Goal: Information Seeking & Learning: Understand process/instructions

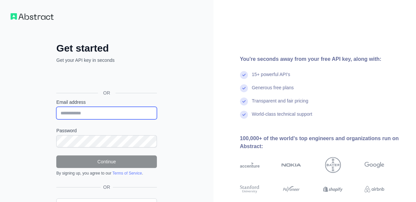
click at [102, 115] on input "Email address" at bounding box center [106, 113] width 101 height 13
type input "**********"
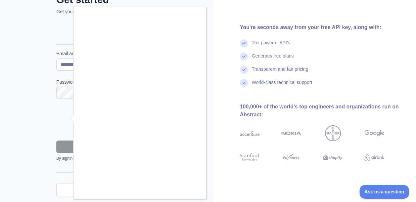
scroll to position [49, 0]
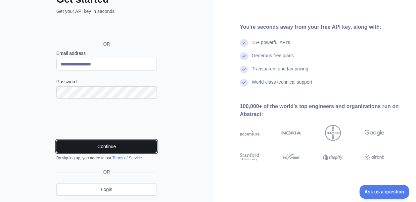
click at [116, 145] on button "Continue" at bounding box center [106, 146] width 101 height 13
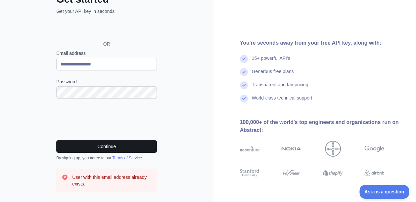
scroll to position [100, 0]
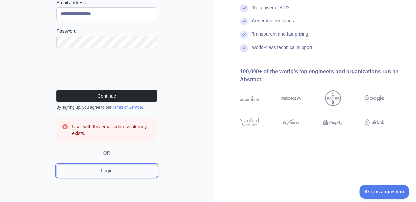
click at [100, 167] on link "Login" at bounding box center [106, 170] width 101 height 13
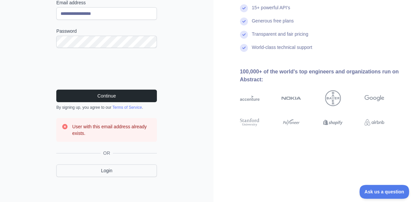
scroll to position [49, 0]
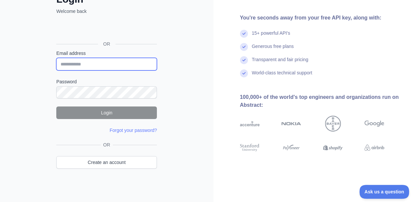
click at [101, 65] on input "Email address" at bounding box center [106, 64] width 101 height 13
type input "**********"
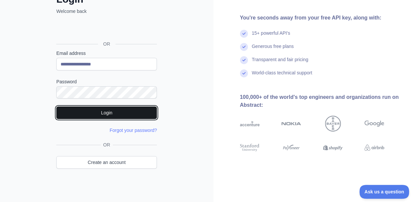
click at [100, 115] on button "Login" at bounding box center [106, 113] width 101 height 13
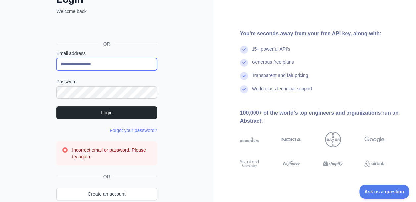
click at [115, 60] on input "**********" at bounding box center [106, 64] width 101 height 13
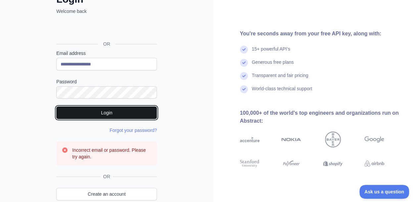
click at [77, 116] on button "Login" at bounding box center [106, 113] width 101 height 13
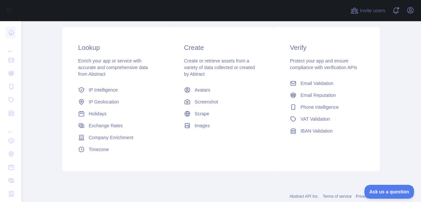
scroll to position [142, 0]
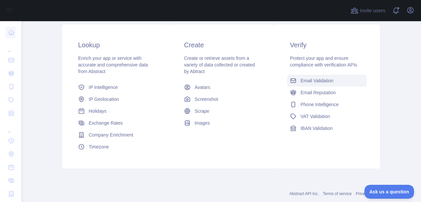
click at [321, 80] on span "Email Validation" at bounding box center [316, 80] width 33 height 7
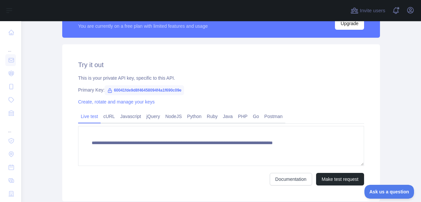
scroll to position [235, 0]
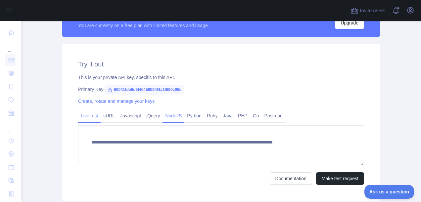
click at [171, 116] on link "NodeJS" at bounding box center [173, 116] width 22 height 11
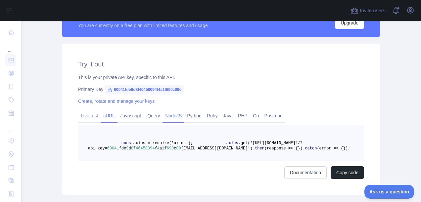
click at [110, 115] on link "cURL" at bounding box center [109, 116] width 17 height 11
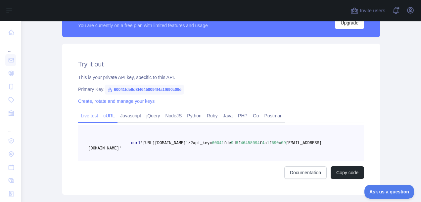
click at [91, 116] on link "Live test" at bounding box center [89, 116] width 23 height 11
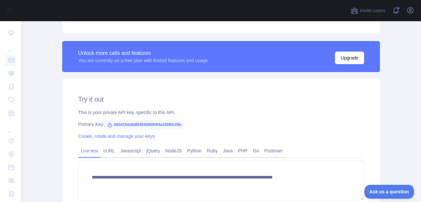
scroll to position [209, 0]
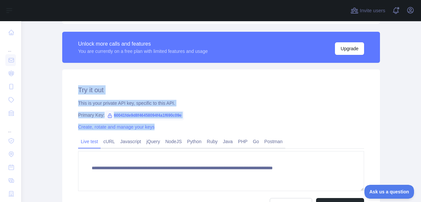
drag, startPoint x: 77, startPoint y: 88, endPoint x: 159, endPoint y: 122, distance: 88.4
click at [159, 122] on div "**********" at bounding box center [221, 147] width 318 height 157
copy div "Try it out This is your private API key, specific to this API. Primary Key: 600…"
click at [103, 142] on link "cURL" at bounding box center [109, 141] width 17 height 11
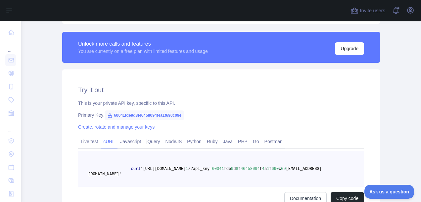
click at [135, 185] on pre "curl '[URL][DOMAIN_NAME] 1 /?api_key= 60041 fde 9 d 8 f 46458094 f 4 a 1 f 690 …" at bounding box center [221, 169] width 286 height 36
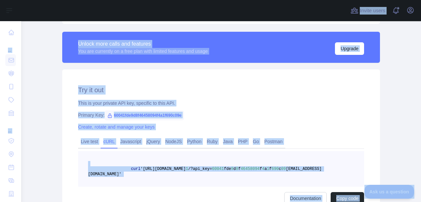
click at [151, 161] on pre "curl '[URL][DOMAIN_NAME] 1 /?api_key= 60041 fde 9 d 8 f 46458094 f 4 a 1 f 690 …" at bounding box center [221, 169] width 286 height 36
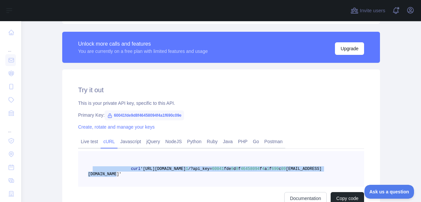
drag, startPoint x: 234, startPoint y: 175, endPoint x: 90, endPoint y: 169, distance: 143.8
click at [90, 169] on pre "curl '[URL][DOMAIN_NAME] 1 /?api_key= 60041 fde 9 d 8 f 46458094 f 4 a 1 f 690 …" at bounding box center [221, 169] width 286 height 36
copy span "curl '[URL][DOMAIN_NAME] 1 /?api_key= 60041 fde 9 d 8 f 46458094 f 4 a 1 f 690 …"
click at [171, 144] on link "NodeJS" at bounding box center [173, 141] width 22 height 11
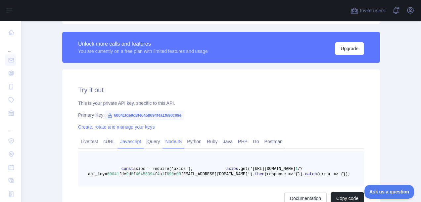
click at [122, 144] on link "Javascript" at bounding box center [130, 141] width 26 height 11
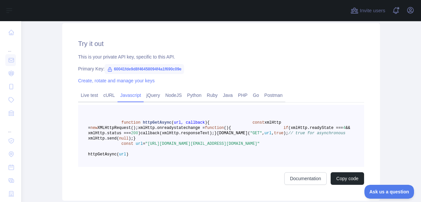
scroll to position [256, 0]
click at [169, 91] on link "NodeJS" at bounding box center [173, 94] width 22 height 11
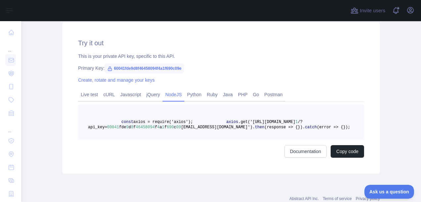
click at [147, 140] on pre "const axios = require('axios'); axios .get('[URL][DOMAIN_NAME] 1 /?api_key= 600…" at bounding box center [221, 122] width 286 height 36
click at [346, 158] on button "Copy code" at bounding box center [347, 151] width 33 height 13
click at [300, 158] on link "Documentation" at bounding box center [313, 151] width 42 height 13
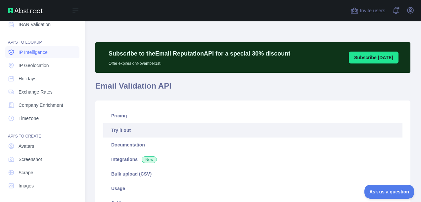
scroll to position [0, 0]
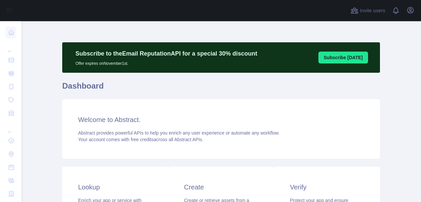
scroll to position [93, 0]
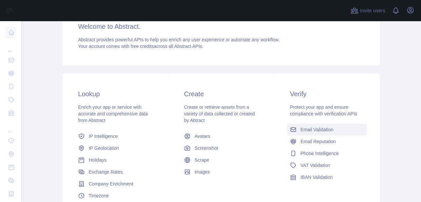
click at [313, 131] on span "Email Validation" at bounding box center [316, 129] width 33 height 7
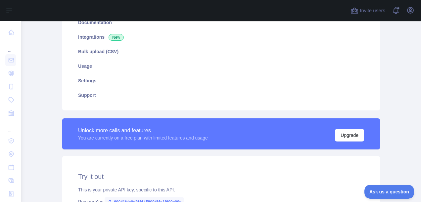
scroll to position [122, 0]
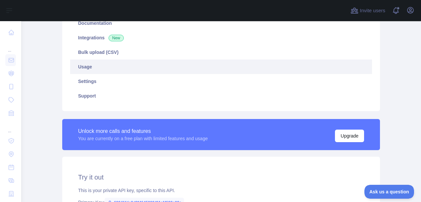
click at [87, 69] on link "Usage" at bounding box center [221, 67] width 302 height 15
click at [80, 68] on link "Usage" at bounding box center [221, 67] width 302 height 15
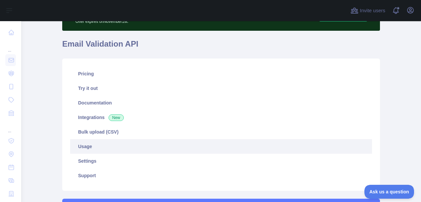
scroll to position [38, 0]
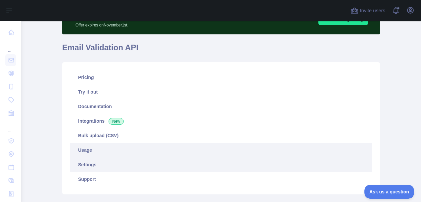
click at [84, 167] on link "Settings" at bounding box center [221, 165] width 302 height 15
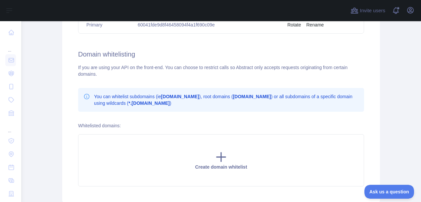
scroll to position [361, 0]
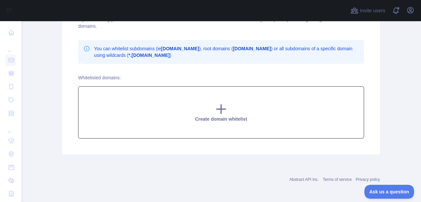
click at [215, 107] on icon at bounding box center [220, 109] width 13 height 13
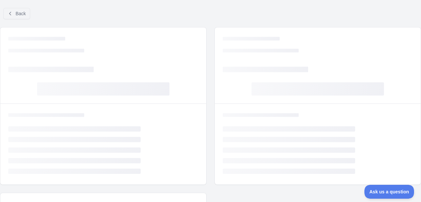
scroll to position [157, 0]
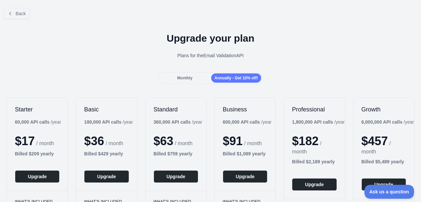
click at [180, 80] on span "Monthly" at bounding box center [184, 78] width 15 height 5
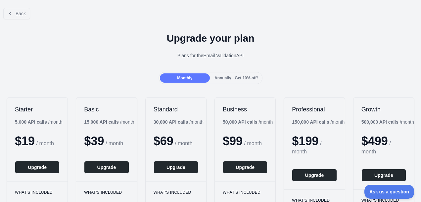
scroll to position [0, 0]
